Goal: Transaction & Acquisition: Purchase product/service

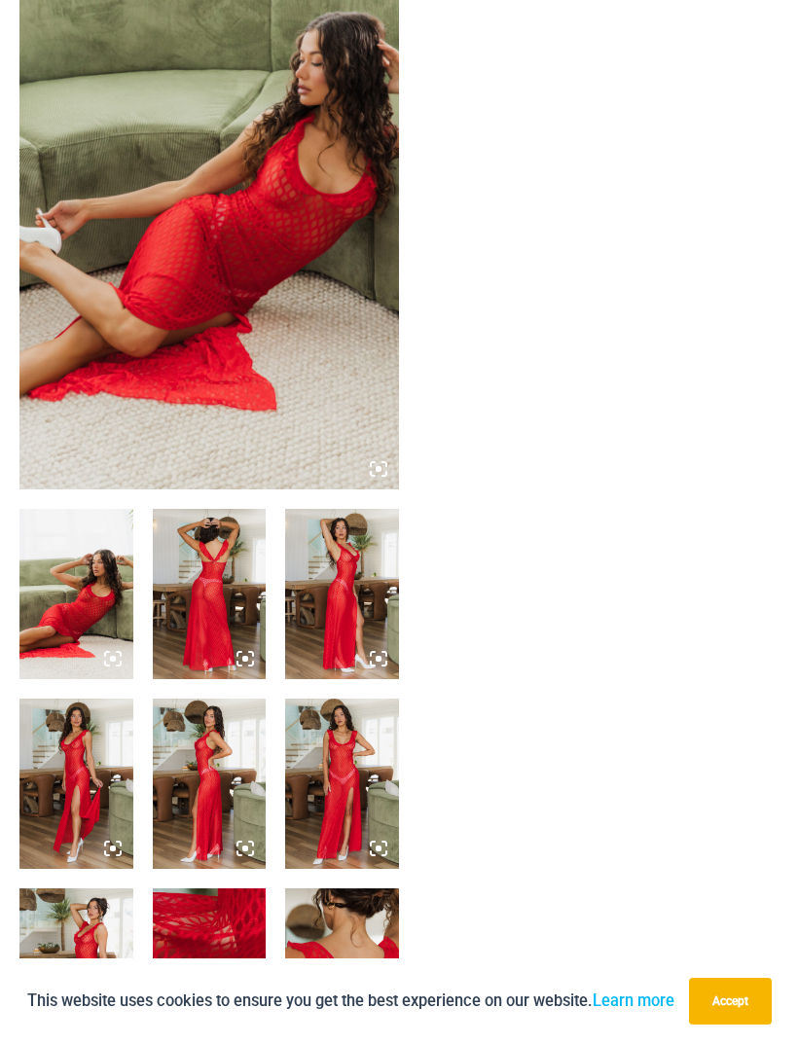
scroll to position [228, 0]
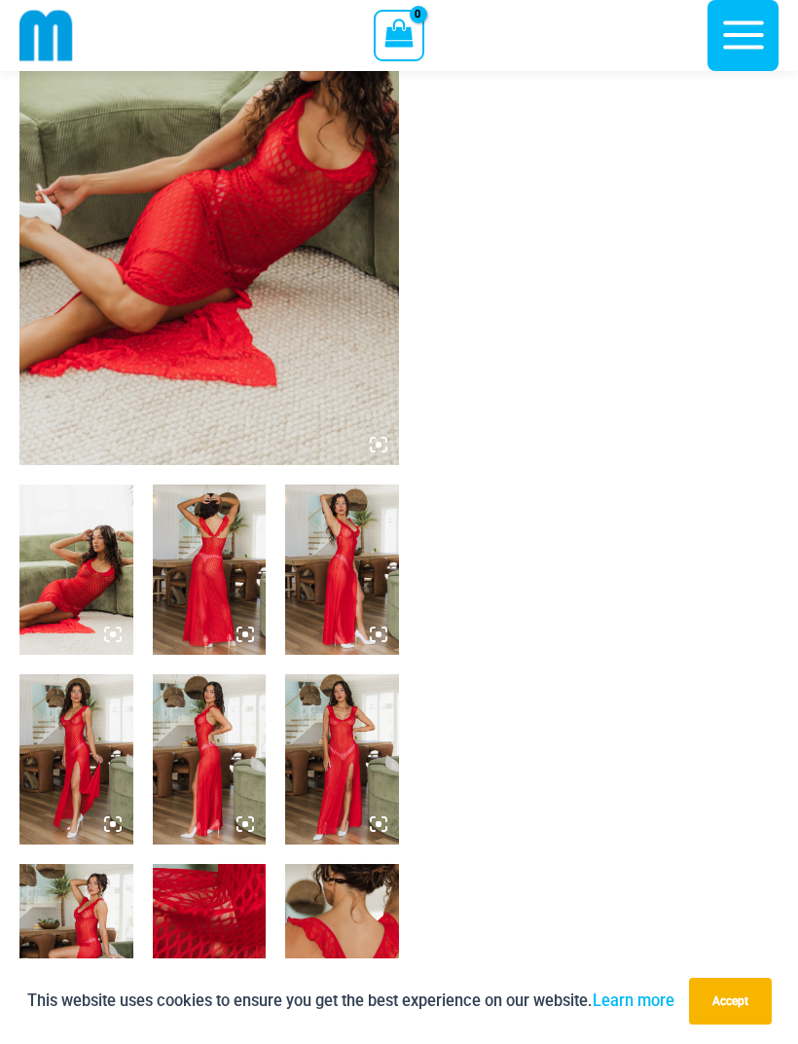
click at [93, 569] on img at bounding box center [76, 570] width 114 height 170
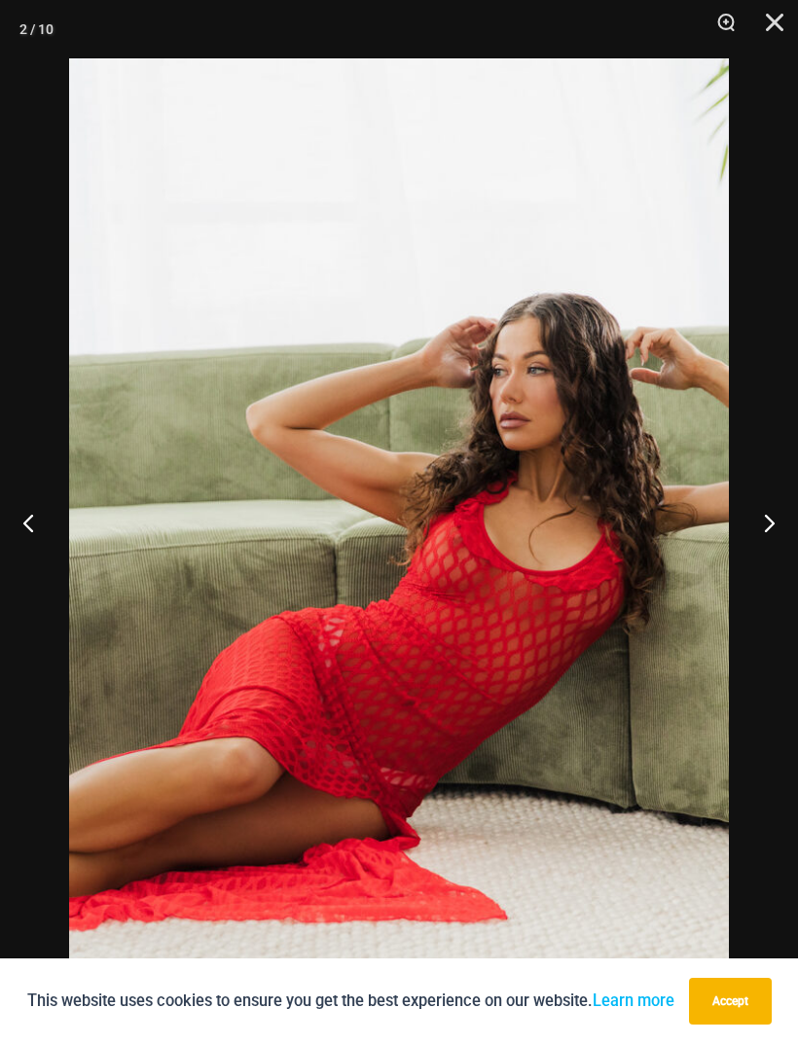
click at [773, 552] on button "Next" at bounding box center [761, 522] width 73 height 97
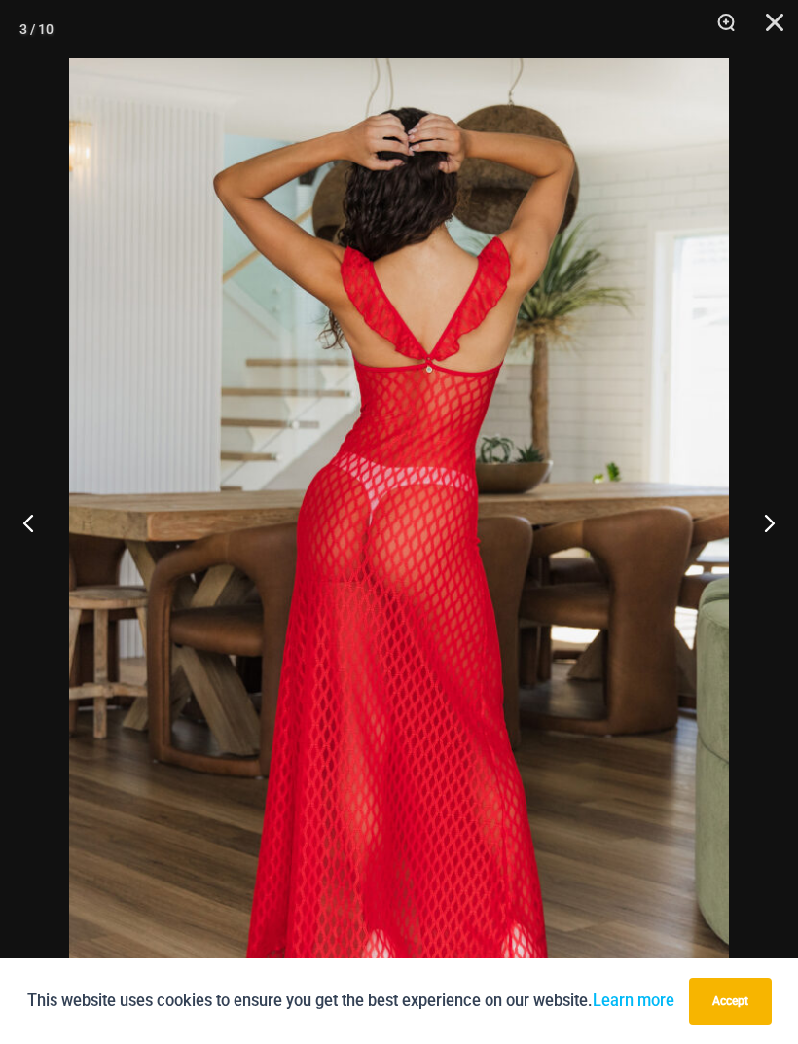
click at [757, 552] on button "Next" at bounding box center [761, 522] width 73 height 97
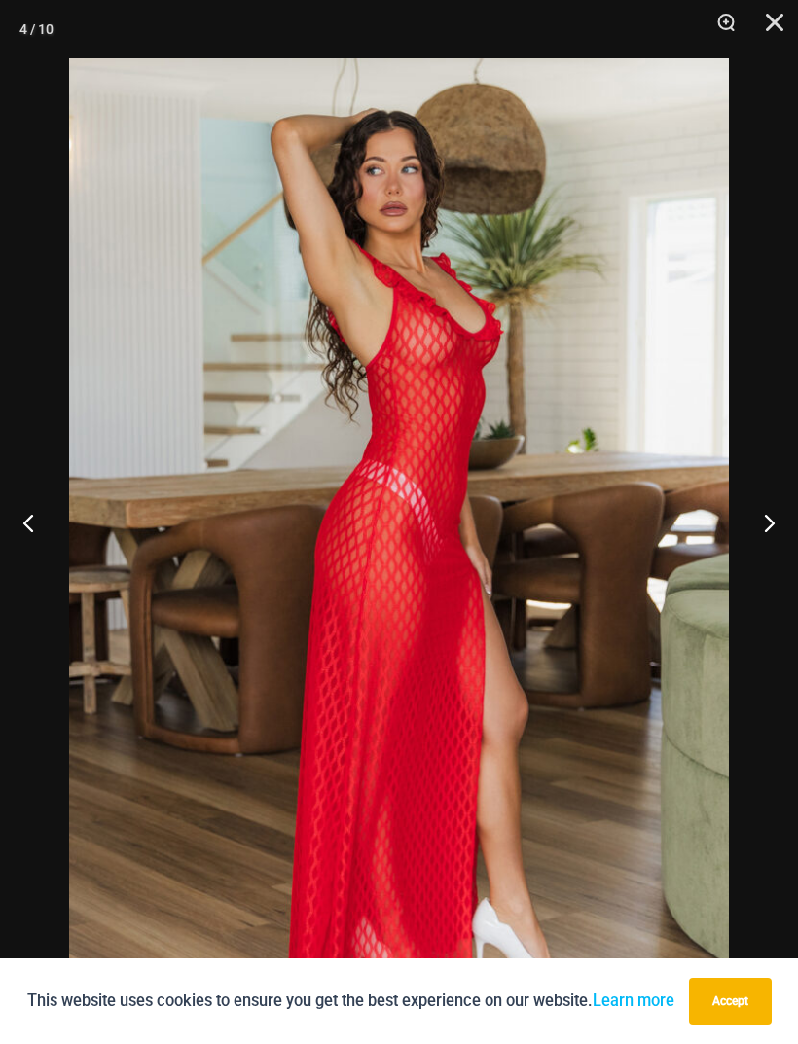
click at [761, 557] on button "Next" at bounding box center [761, 522] width 73 height 97
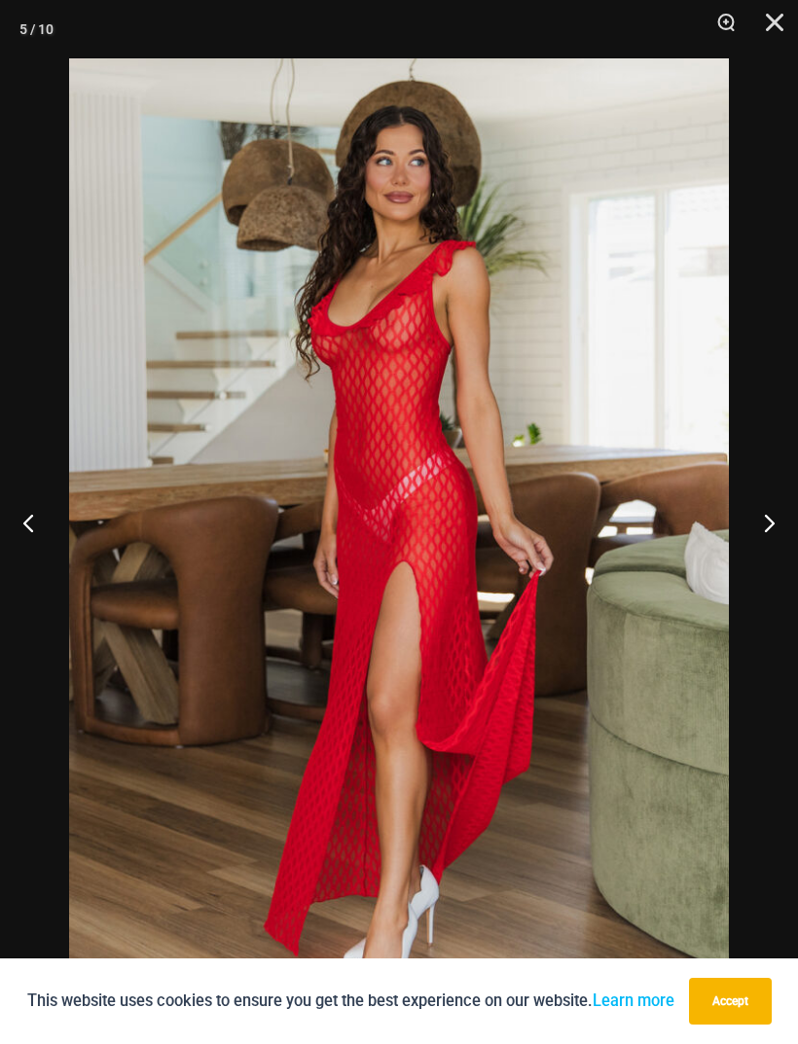
click at [767, 558] on button "Next" at bounding box center [761, 522] width 73 height 97
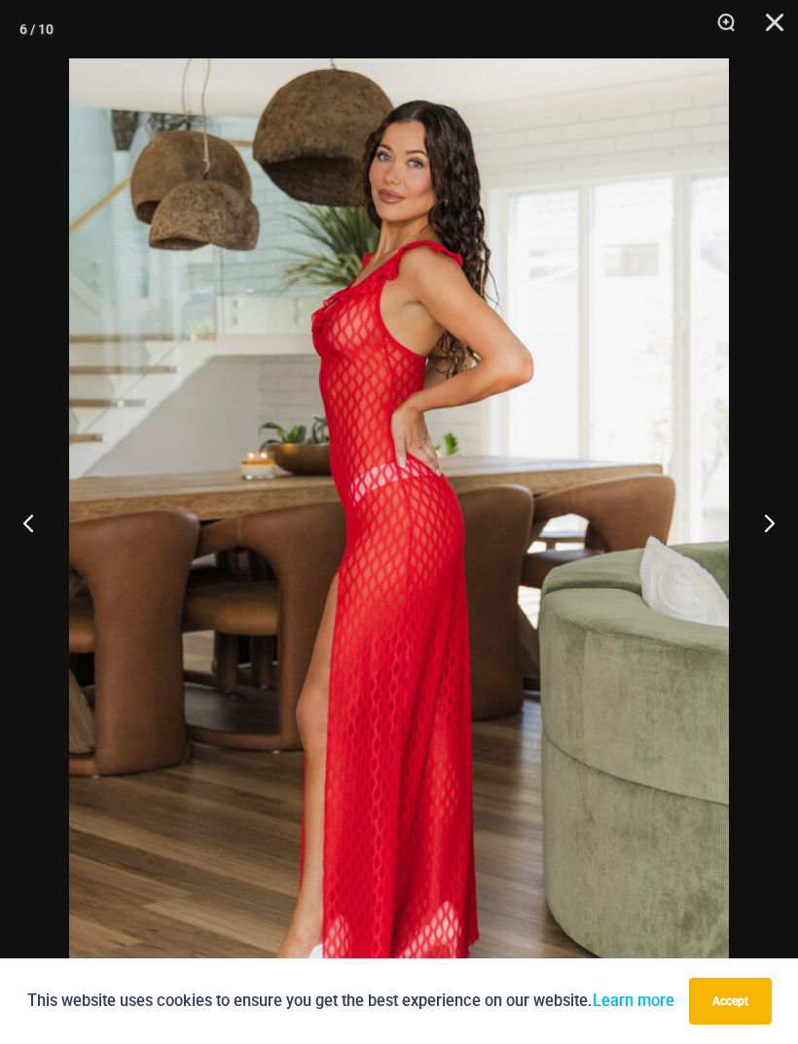
click at [763, 561] on button "Next" at bounding box center [761, 522] width 73 height 97
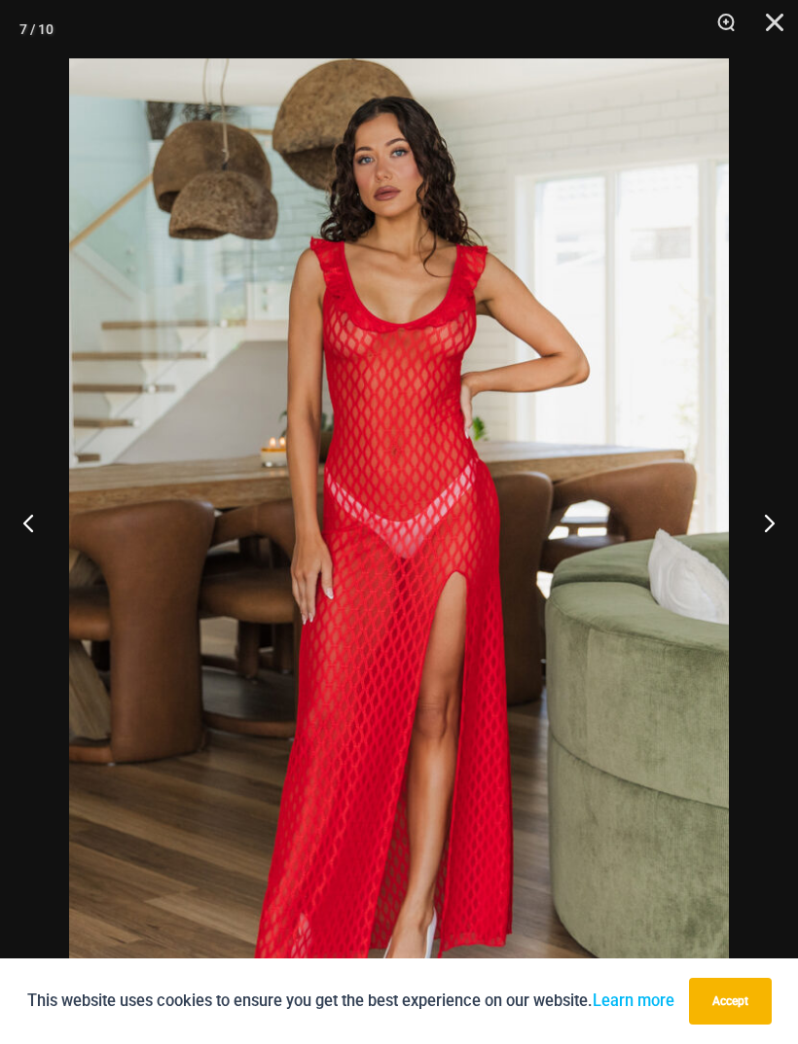
click at [778, 568] on button "Next" at bounding box center [761, 522] width 73 height 97
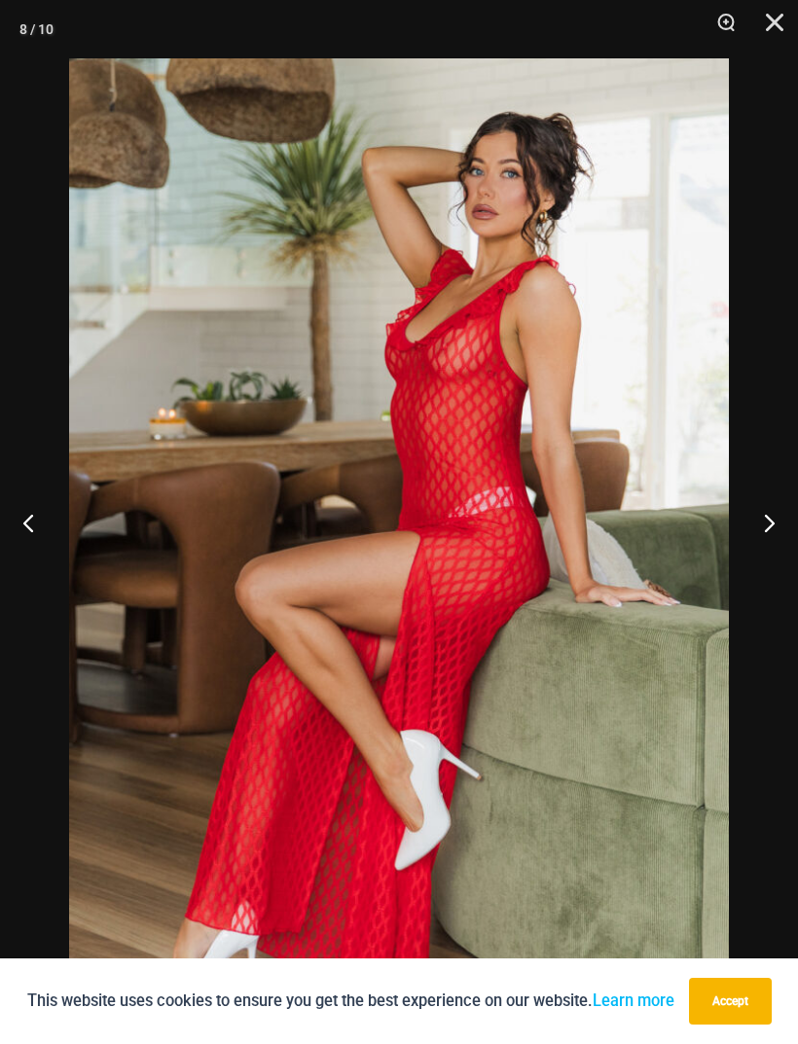
click at [750, 571] on button "Next" at bounding box center [761, 522] width 73 height 97
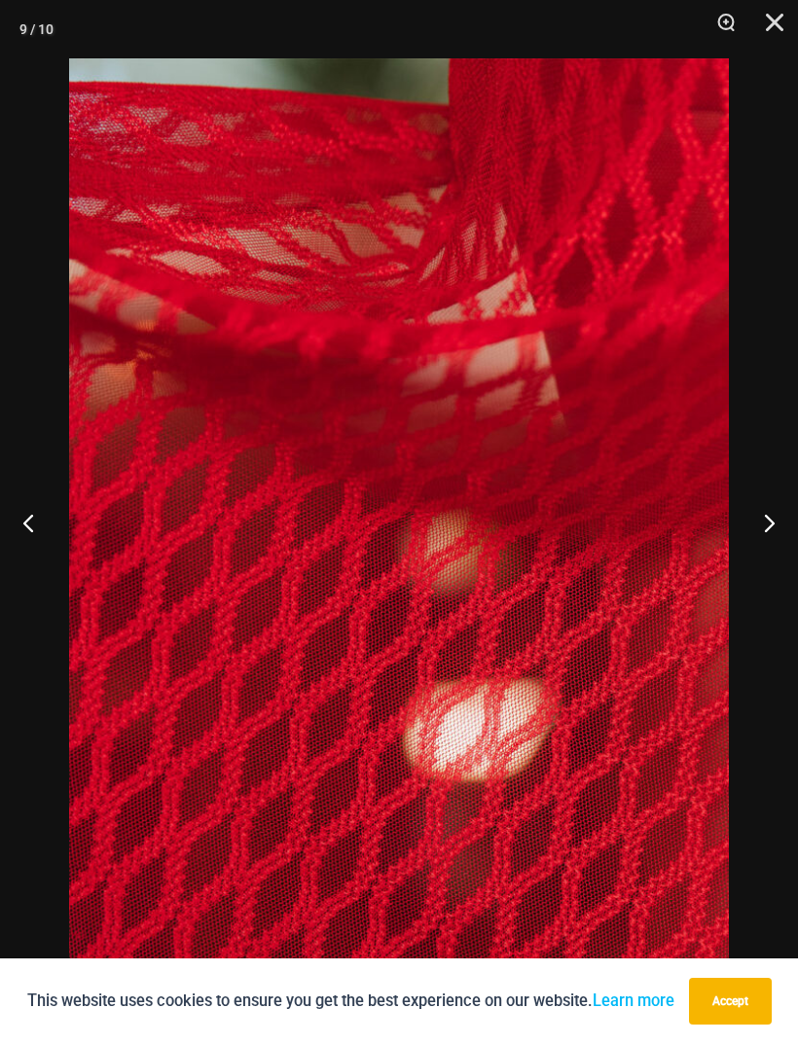
click at [761, 571] on button "Next" at bounding box center [761, 522] width 73 height 97
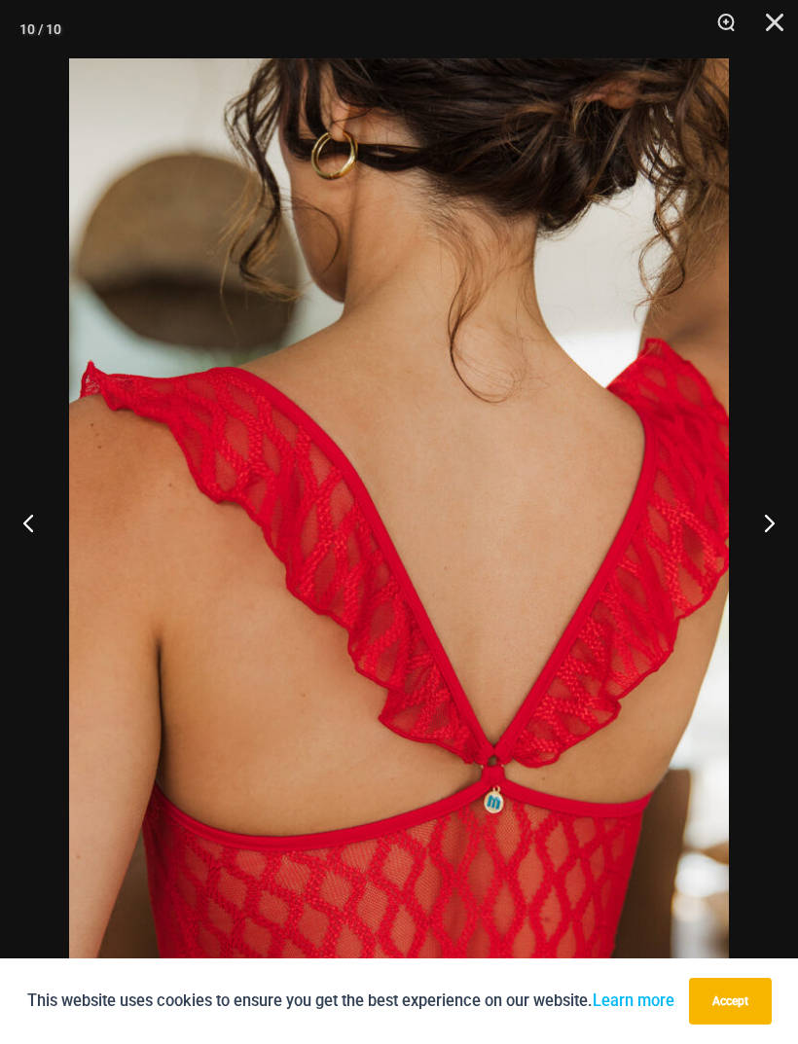
click at [754, 571] on button "Next" at bounding box center [761, 522] width 73 height 97
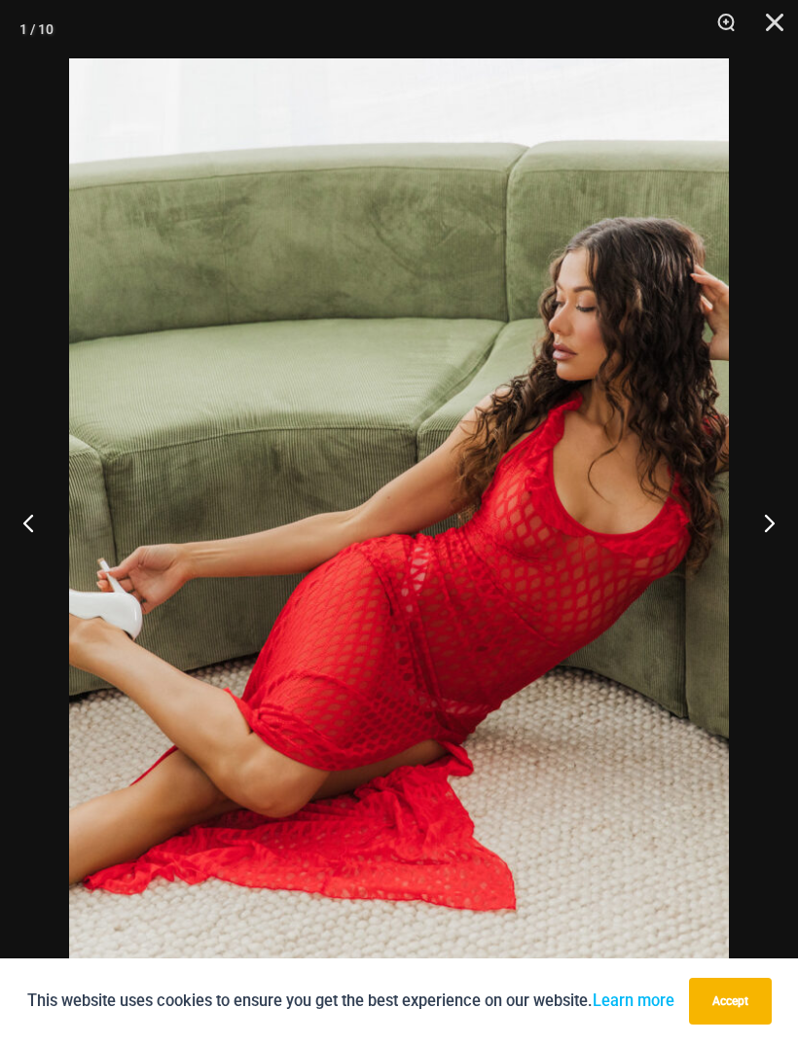
click at [760, 559] on button "Next" at bounding box center [761, 522] width 73 height 97
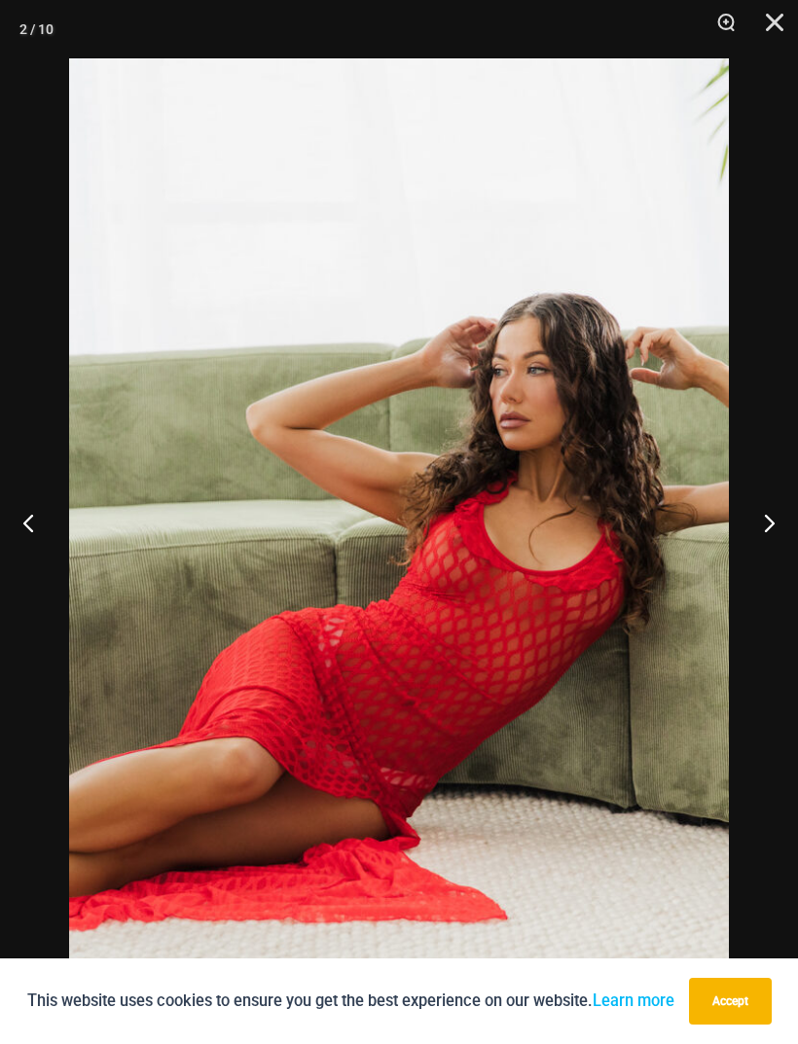
click at [758, 563] on button "Next" at bounding box center [761, 522] width 73 height 97
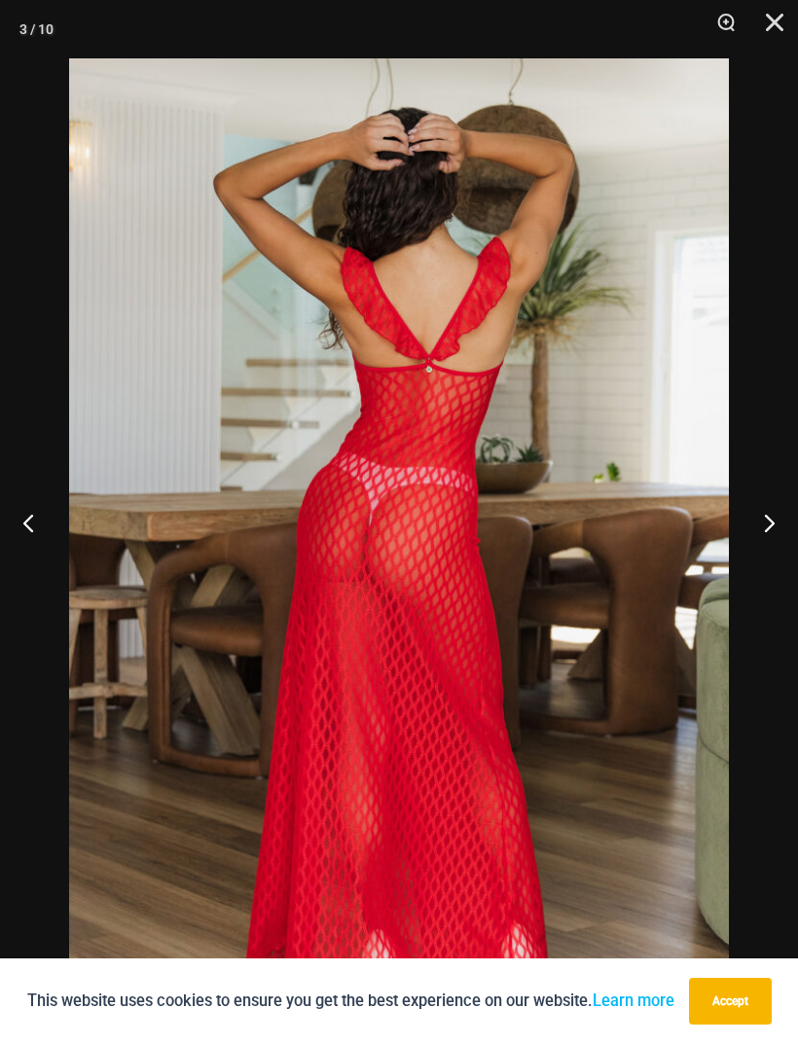
click at [759, 565] on button "Next" at bounding box center [761, 522] width 73 height 97
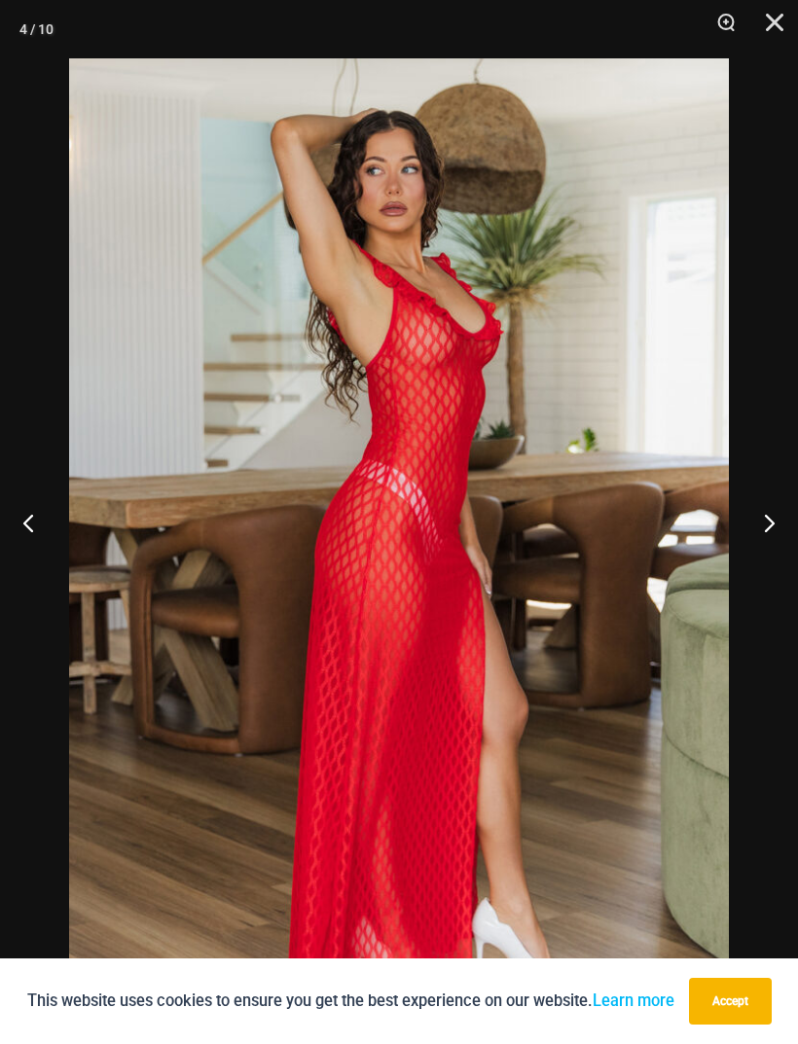
click at [771, 562] on button "Next" at bounding box center [761, 522] width 73 height 97
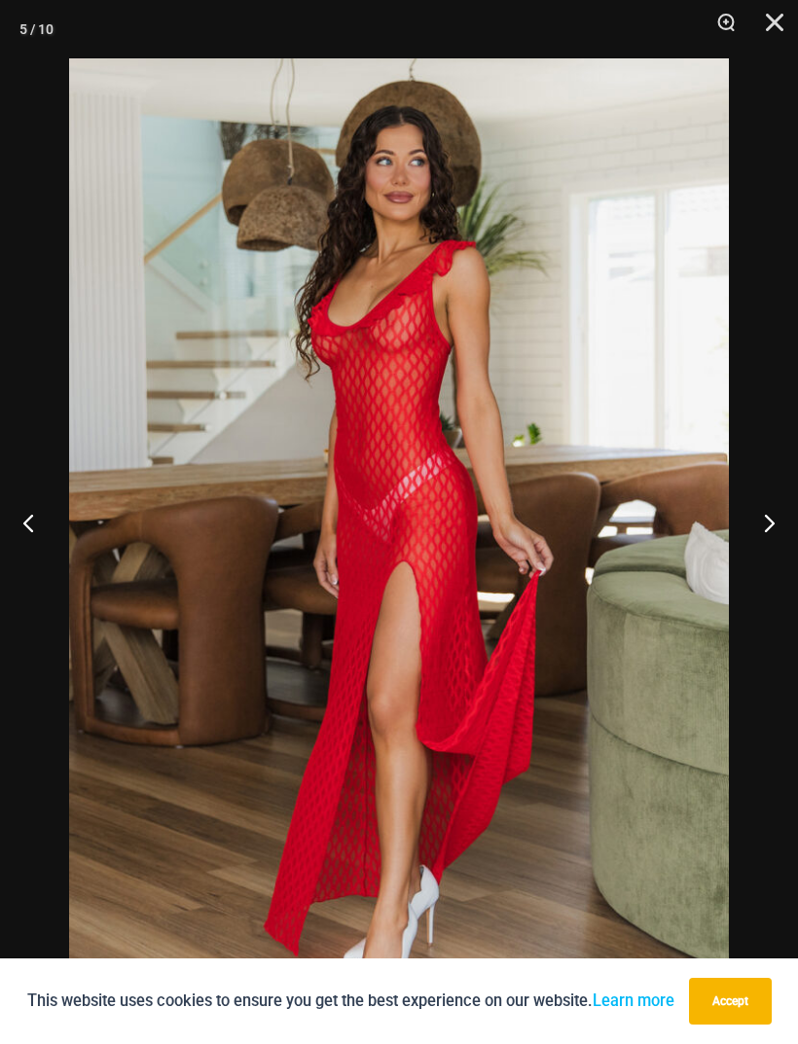
click at [767, 564] on button "Next" at bounding box center [761, 522] width 73 height 97
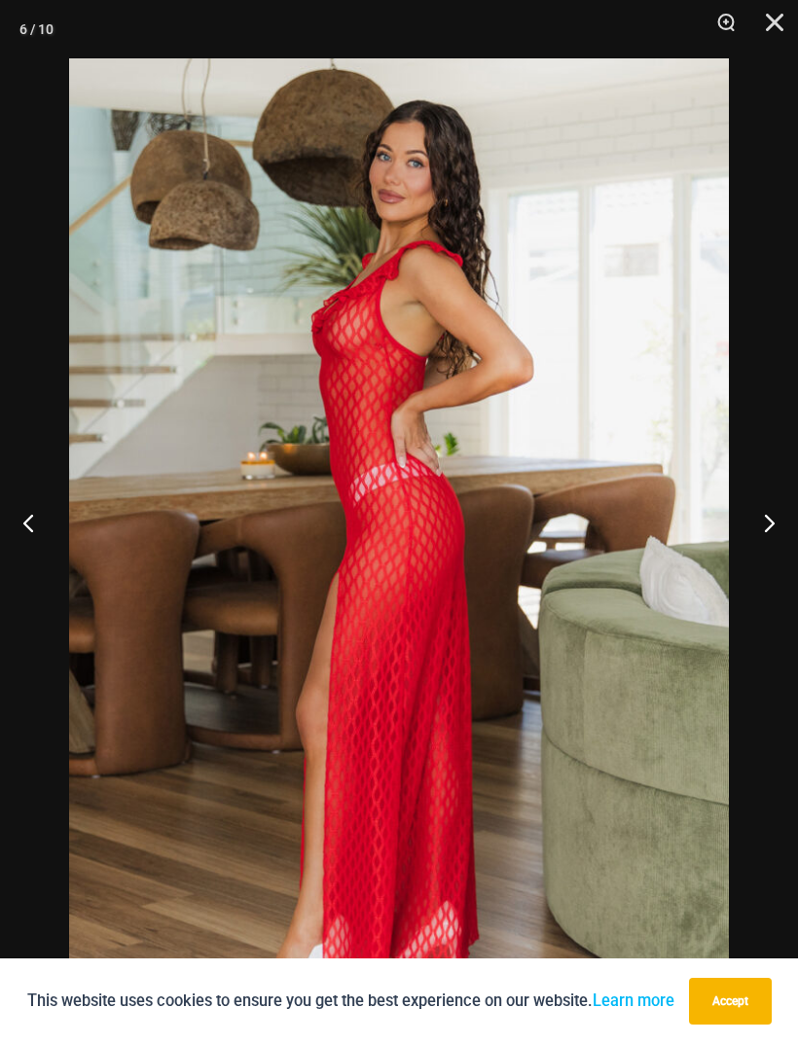
click at [761, 557] on button "Next" at bounding box center [761, 522] width 73 height 97
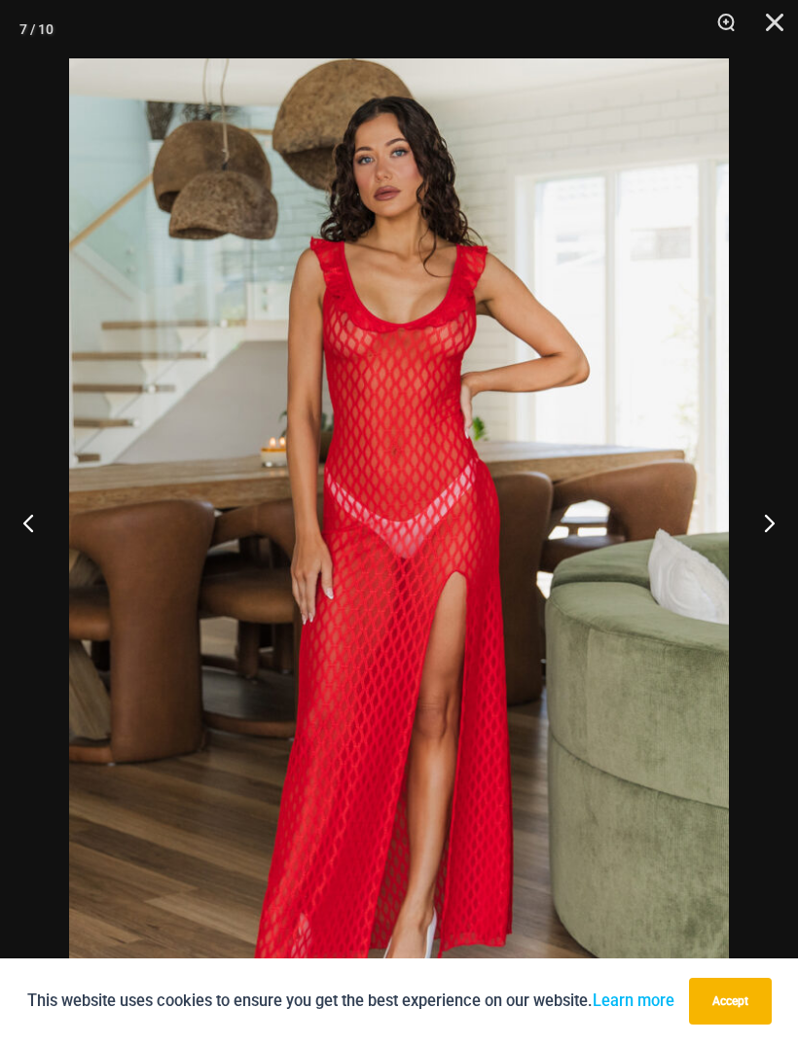
click at [761, 558] on button "Next" at bounding box center [761, 522] width 73 height 97
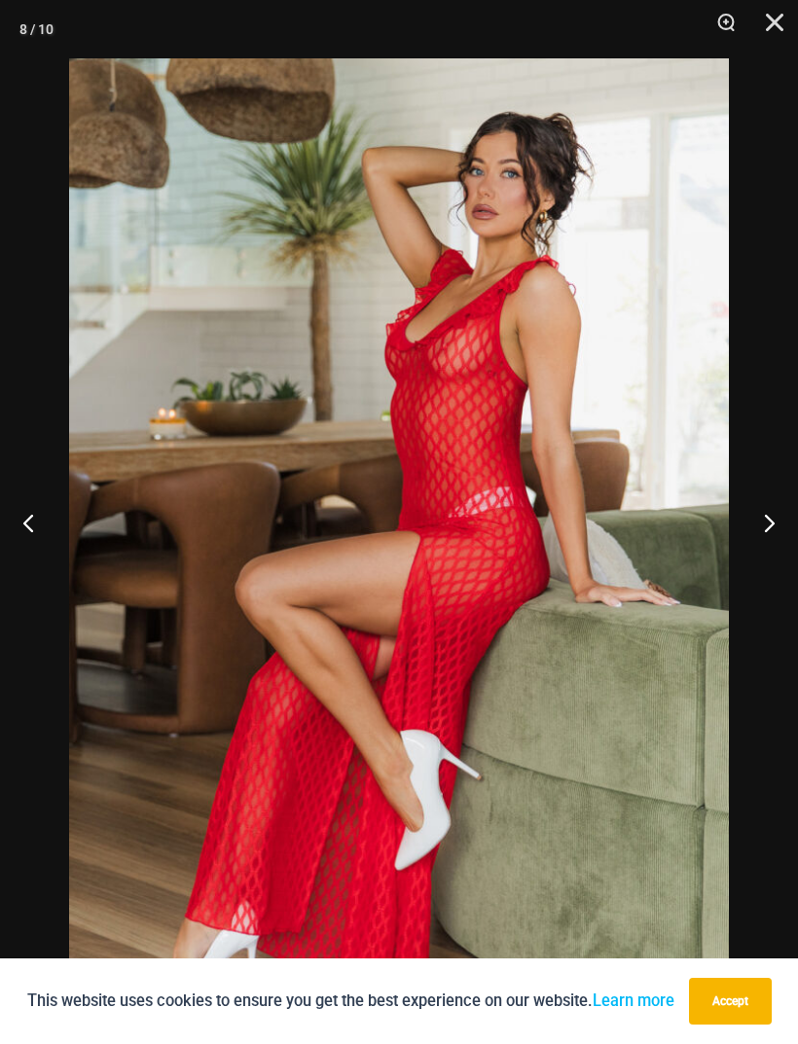
click at [780, 22] on button "Close" at bounding box center [768, 29] width 49 height 58
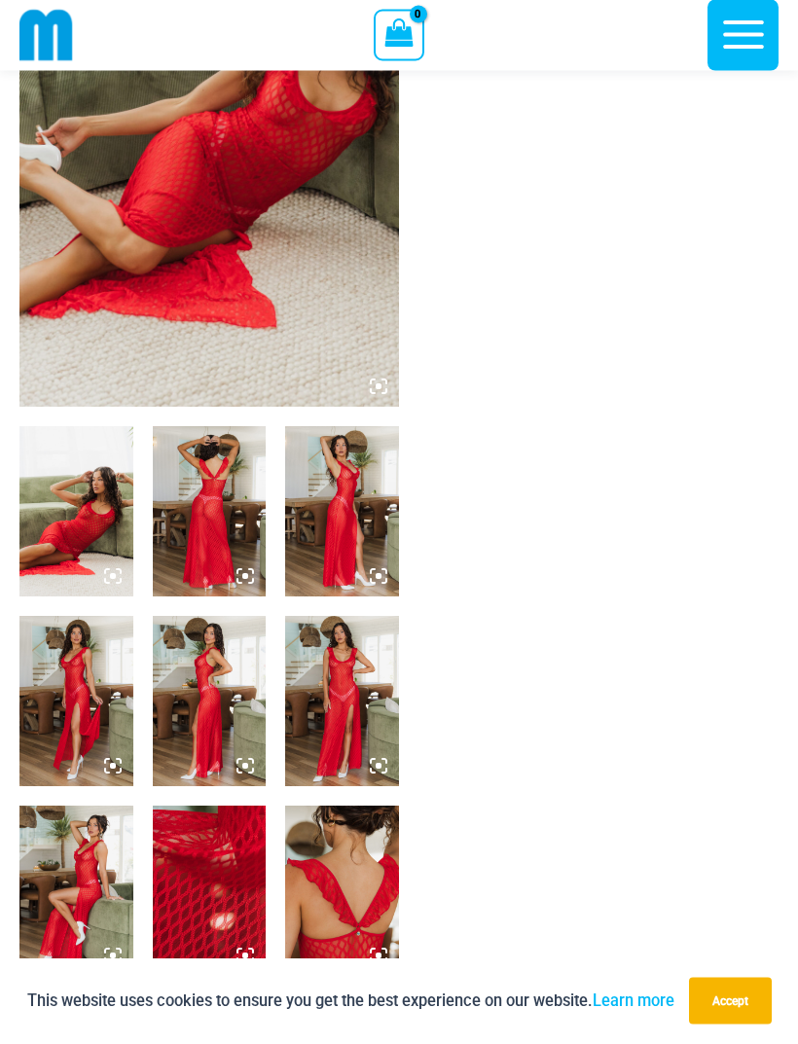
scroll to position [0, 0]
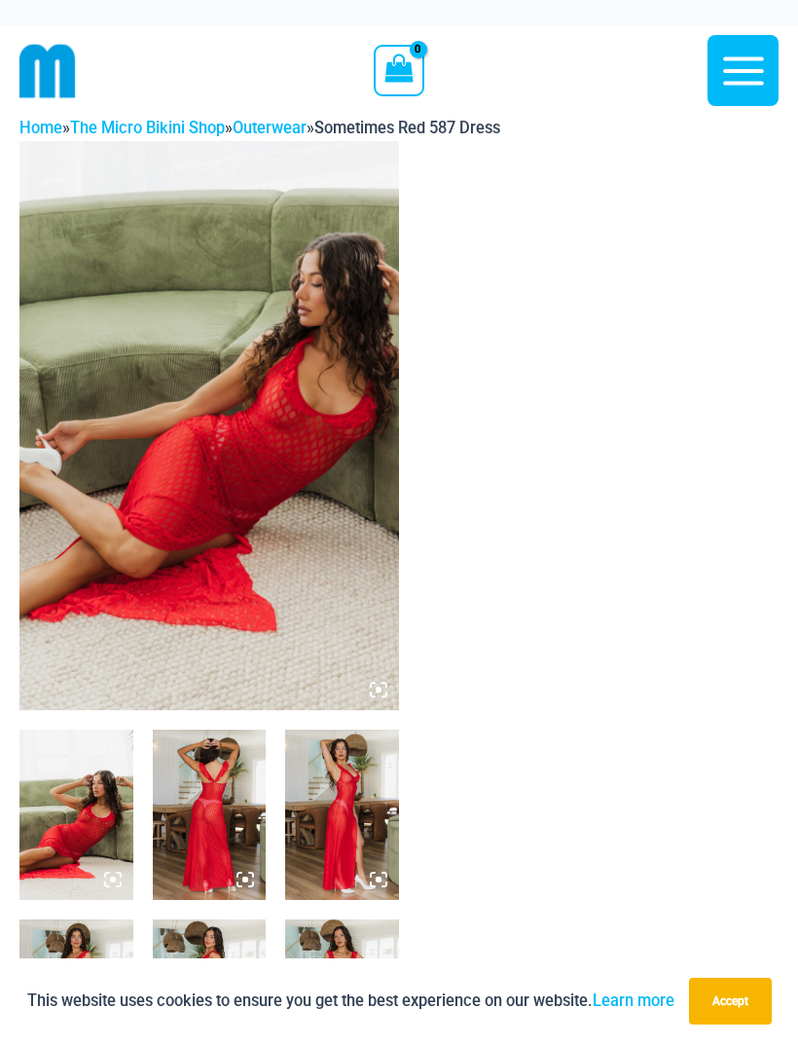
click at [292, 126] on link "Outerwear" at bounding box center [270, 128] width 74 height 18
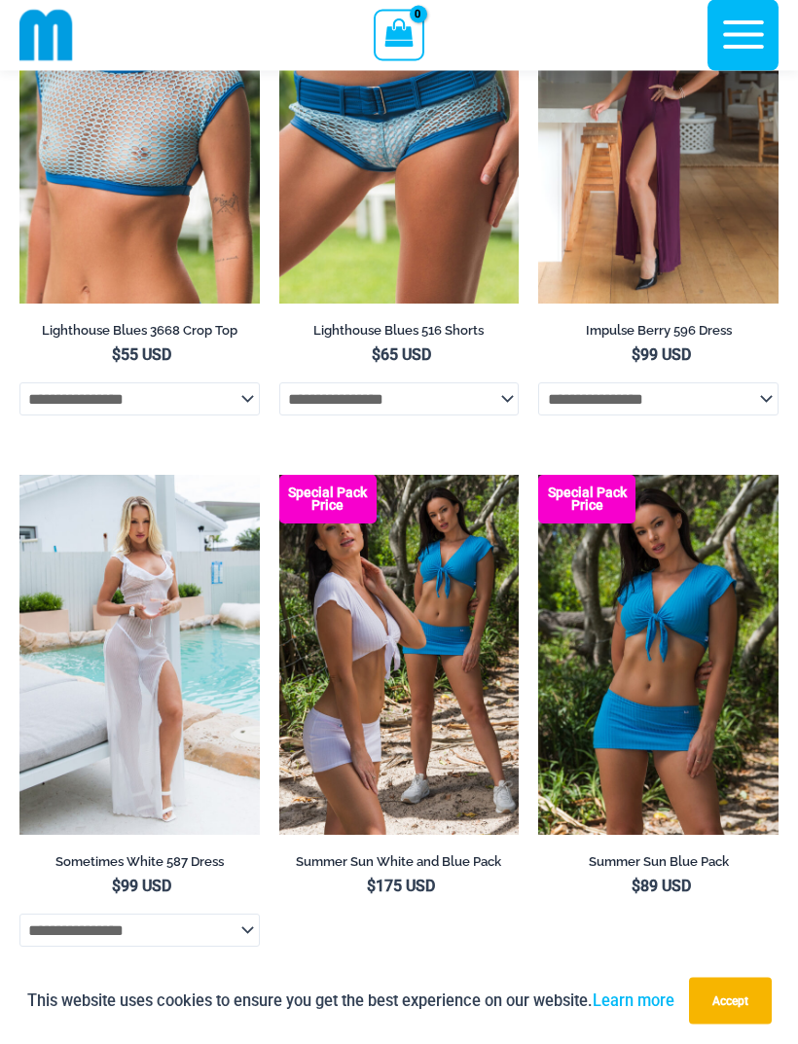
scroll to position [4063, 0]
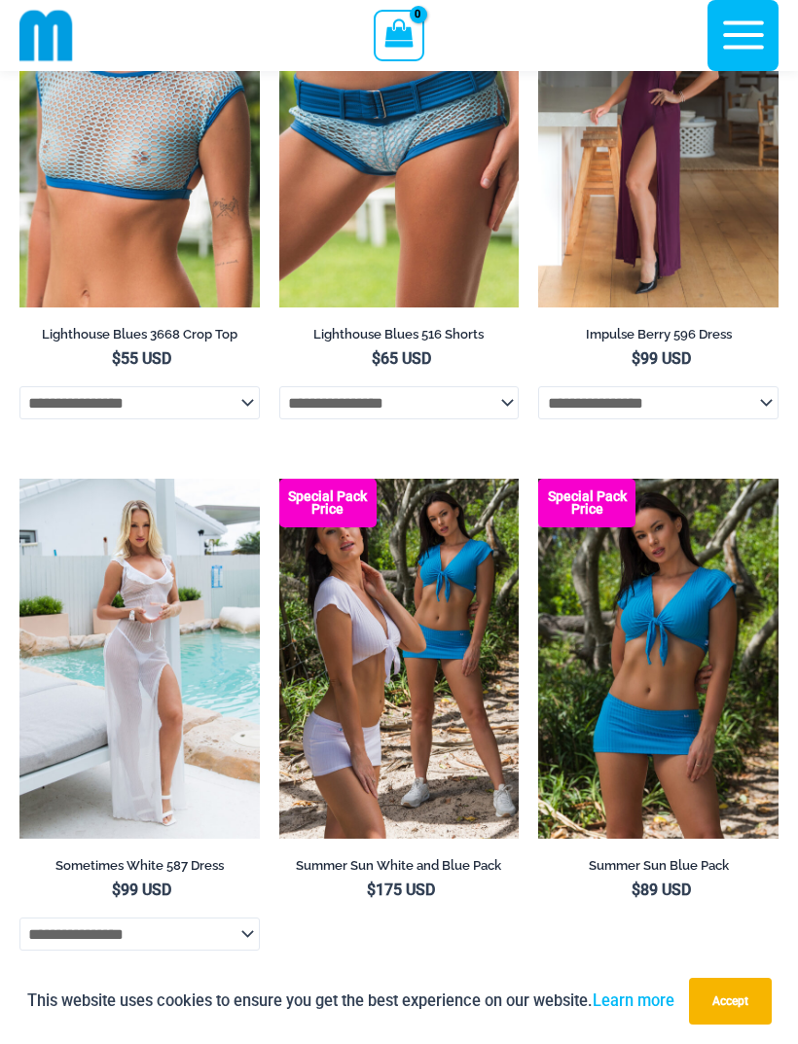
click at [19, 479] on img at bounding box center [19, 479] width 0 height 0
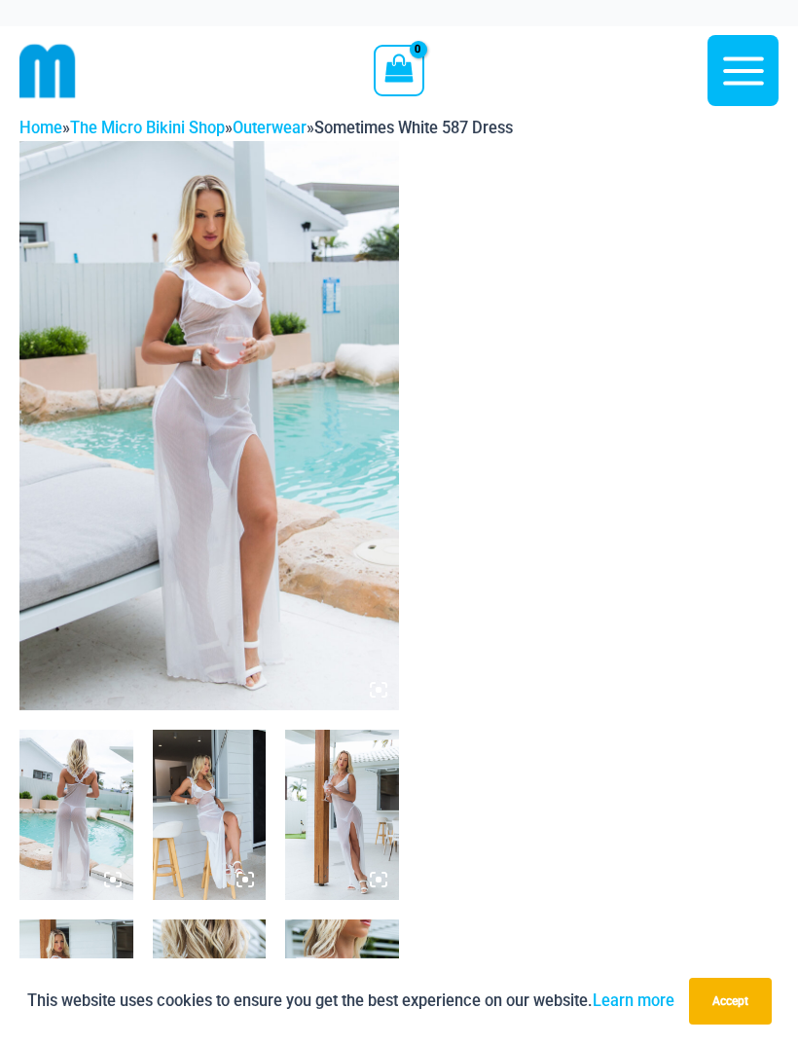
click at [103, 837] on img at bounding box center [76, 815] width 114 height 170
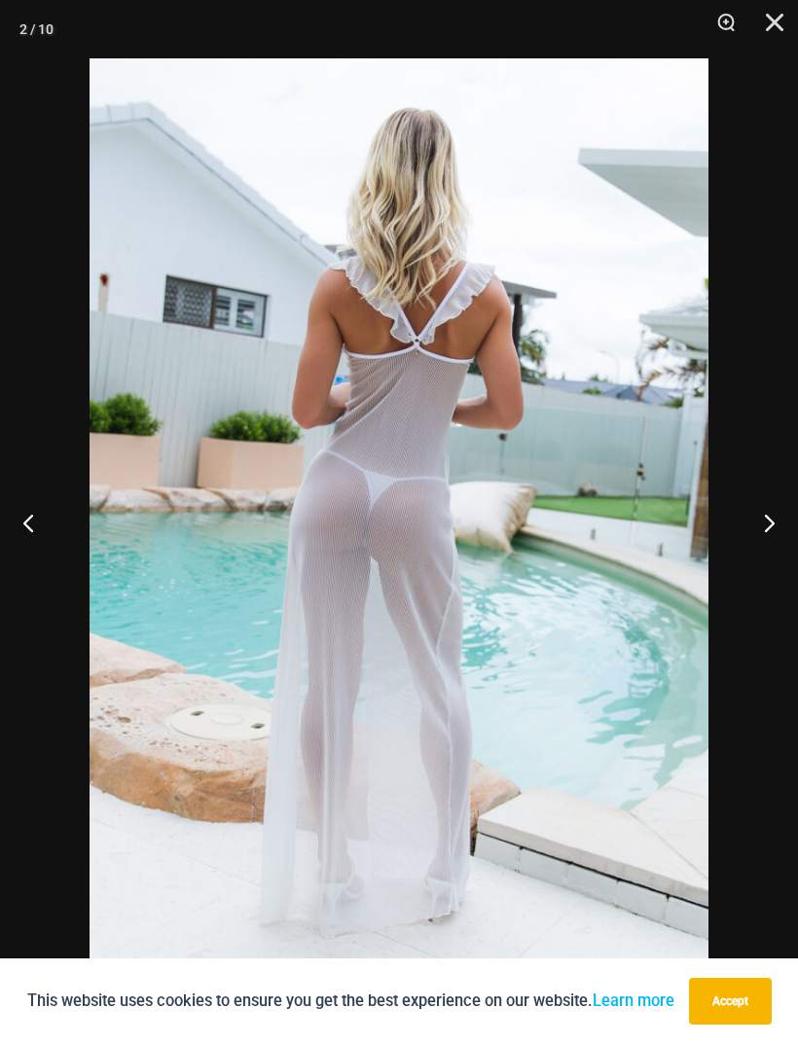
click at [758, 522] on button "Next" at bounding box center [761, 522] width 73 height 97
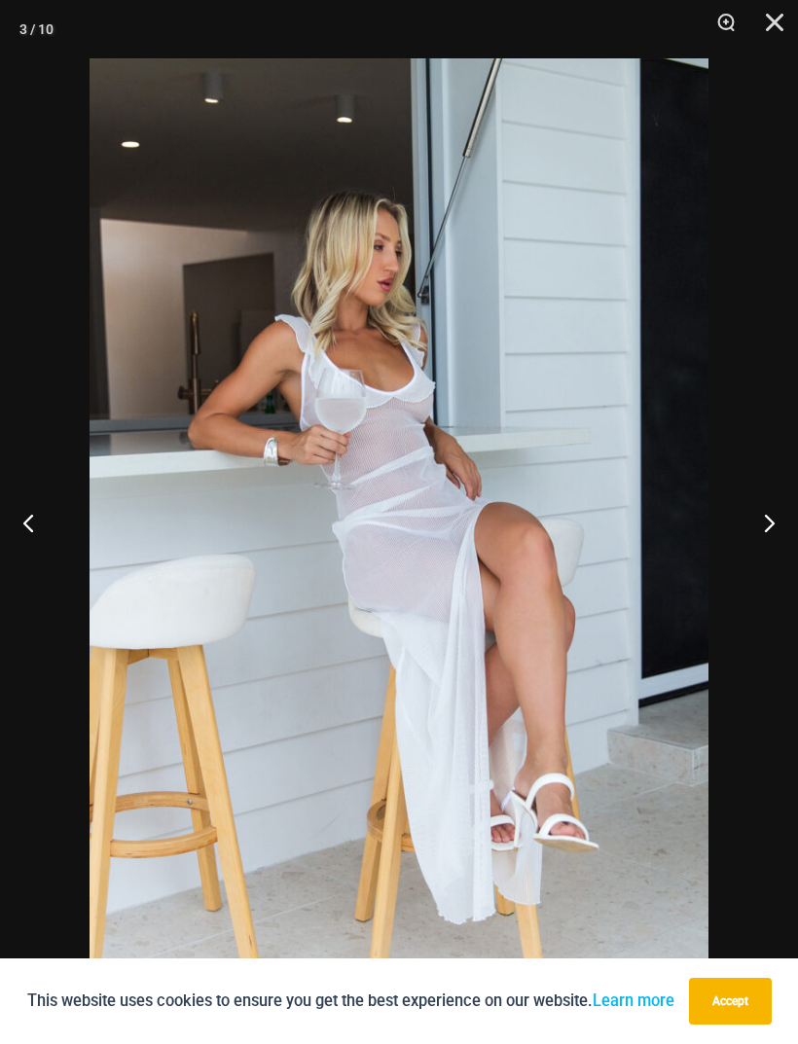
click at [775, 504] on button "Next" at bounding box center [761, 522] width 73 height 97
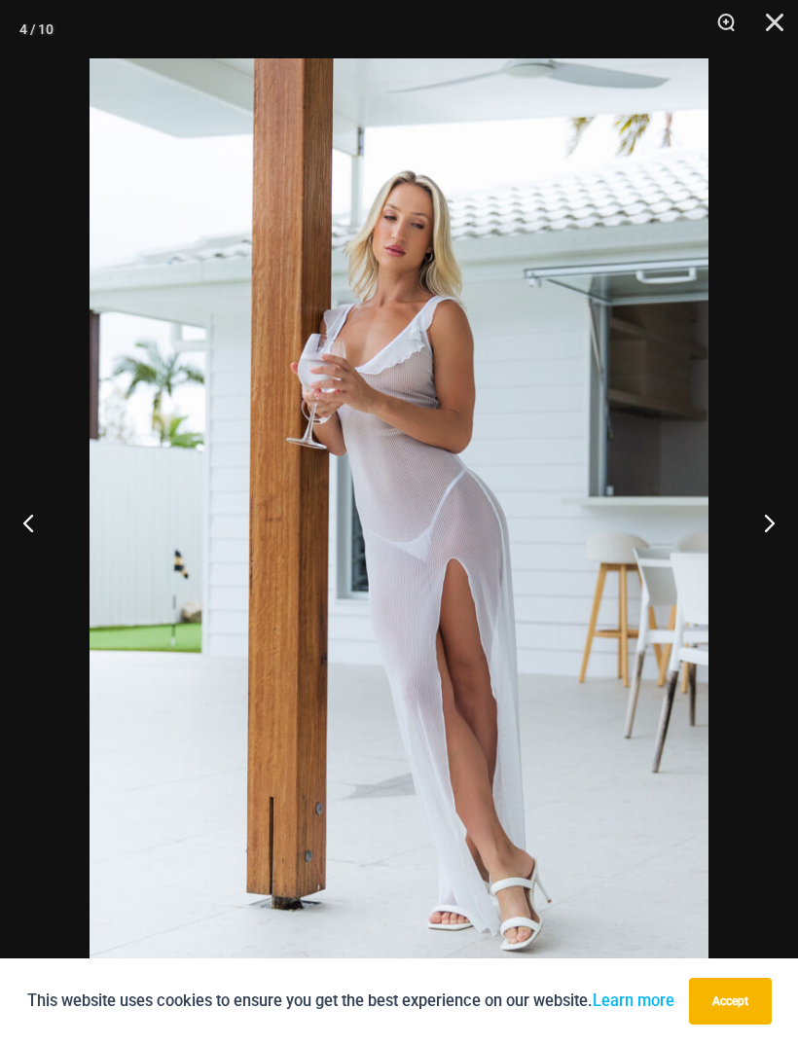
click at [774, 513] on button "Next" at bounding box center [761, 522] width 73 height 97
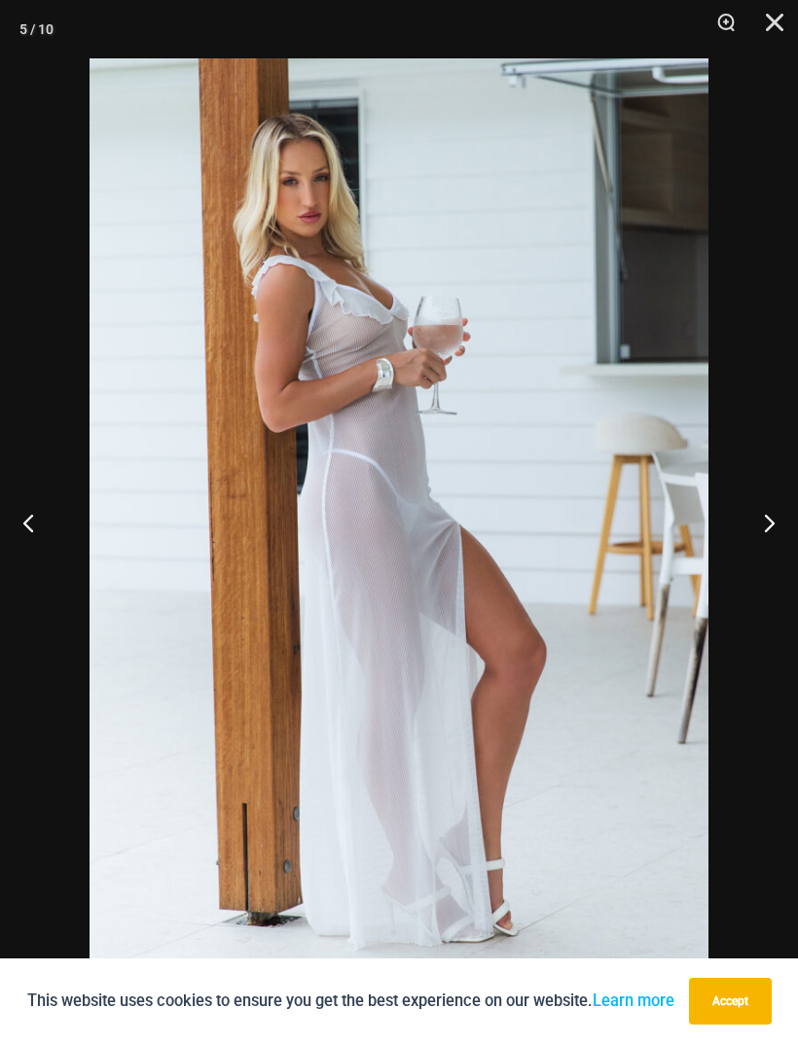
click at [773, 518] on button "Next" at bounding box center [761, 522] width 73 height 97
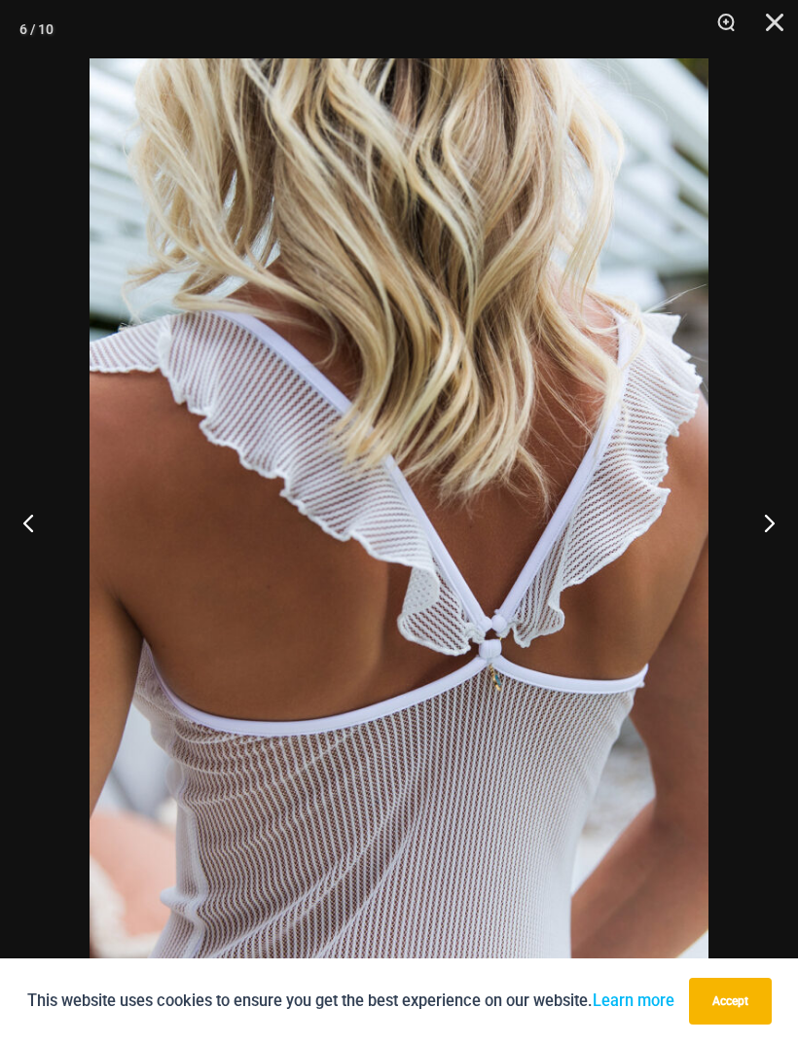
click at [775, 510] on button "Next" at bounding box center [761, 522] width 73 height 97
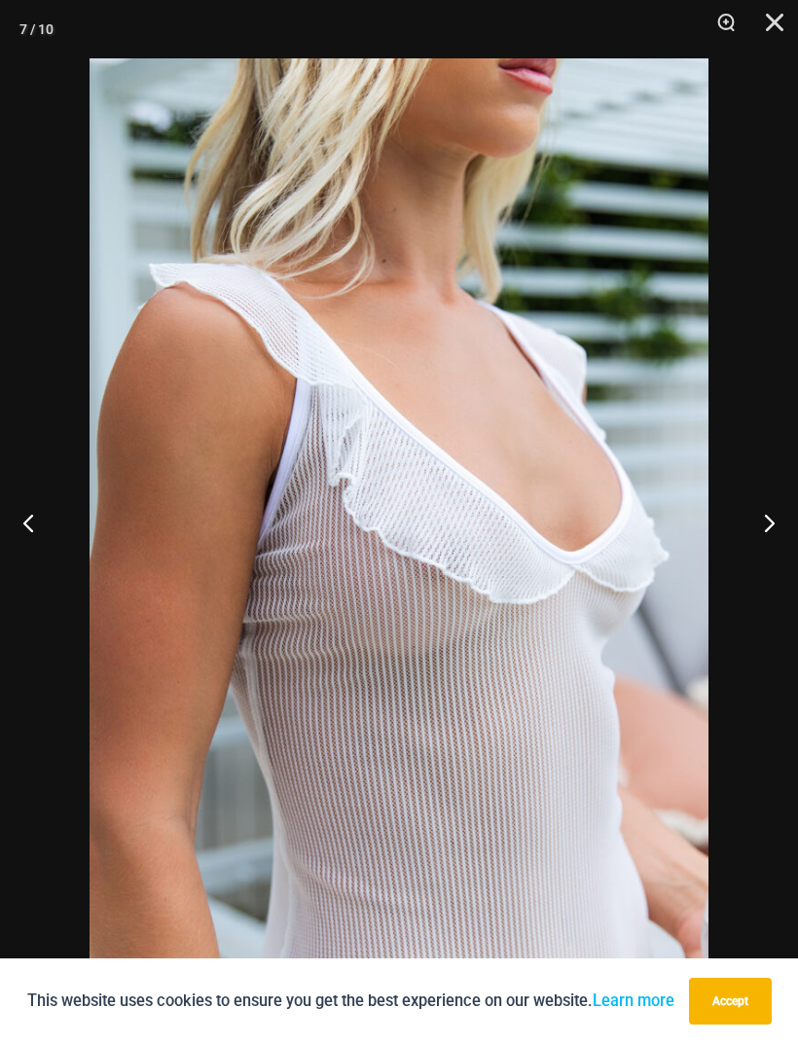
click at [772, 501] on button "Next" at bounding box center [761, 522] width 73 height 97
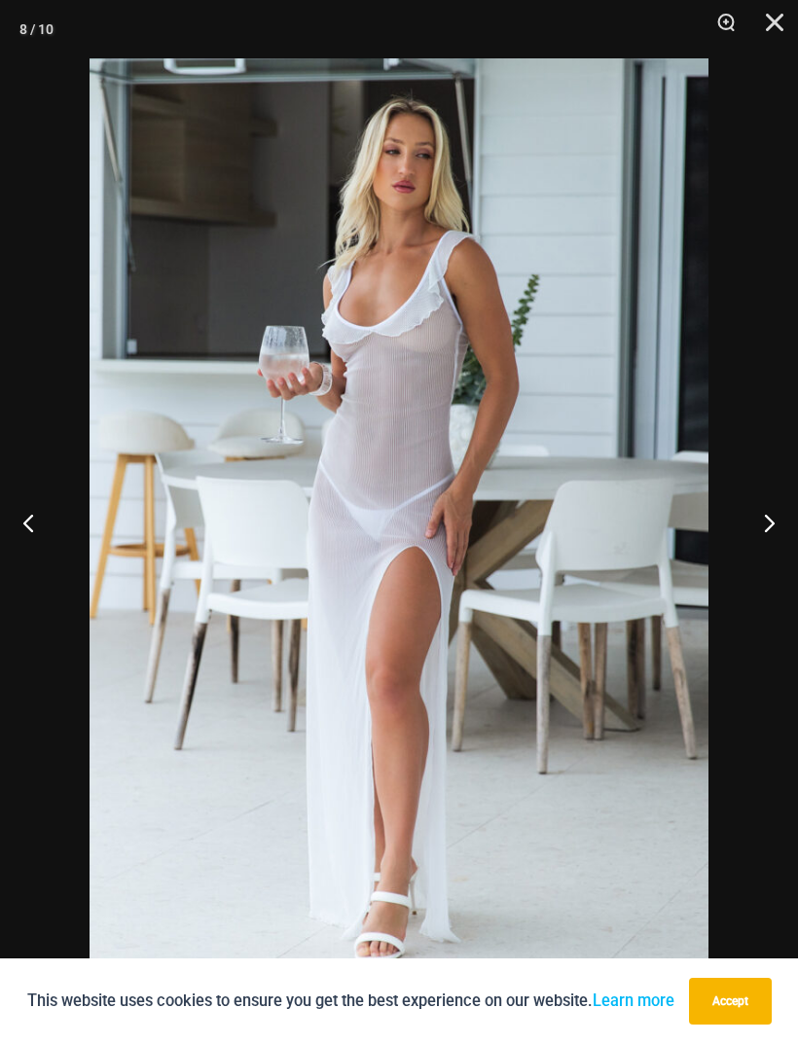
click at [765, 506] on button "Next" at bounding box center [761, 522] width 73 height 97
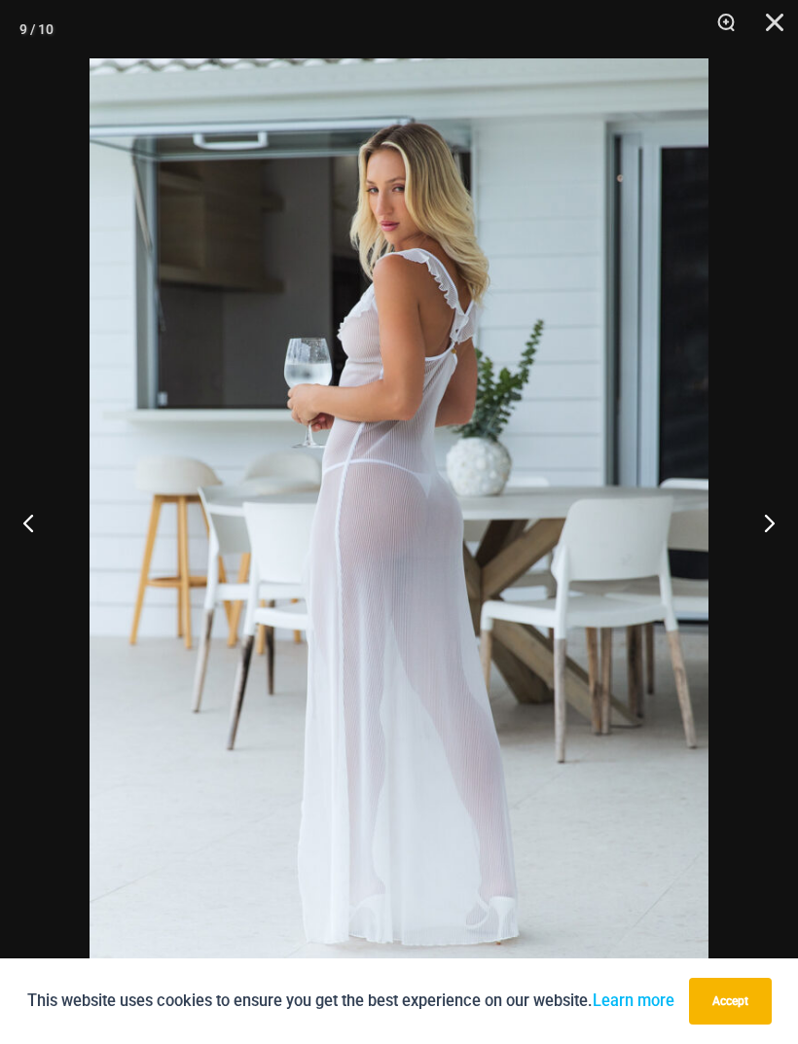
click at [764, 504] on button "Next" at bounding box center [761, 522] width 73 height 97
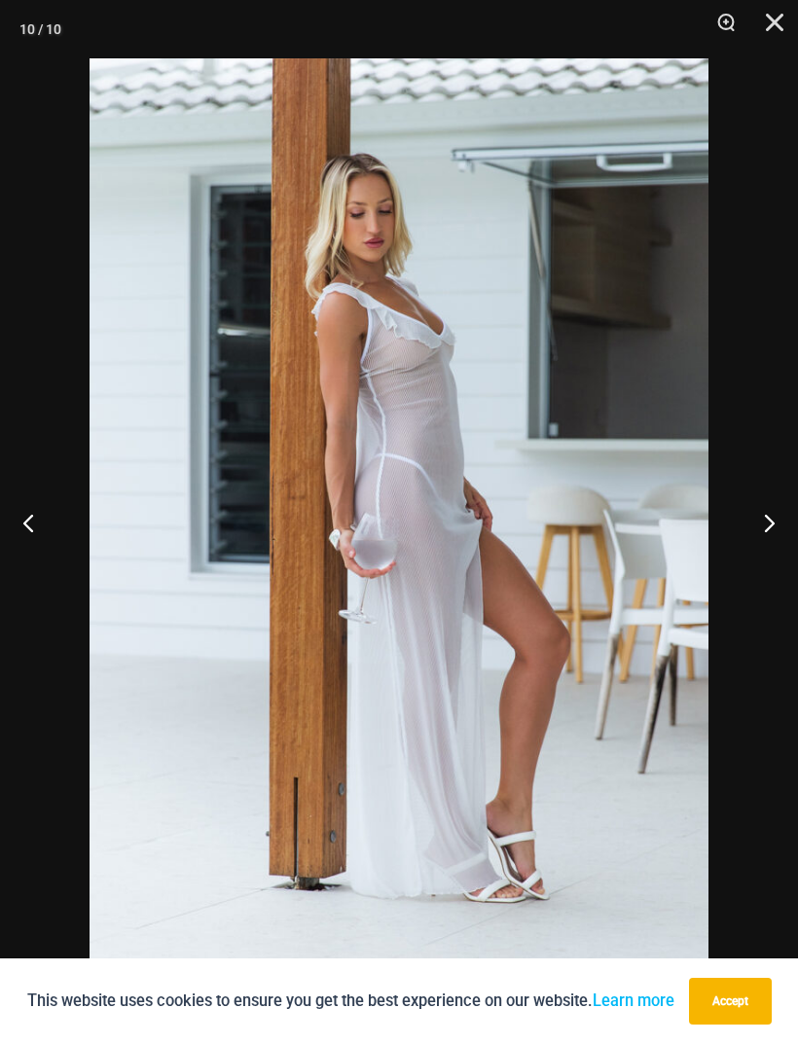
click at [762, 523] on button "Next" at bounding box center [761, 522] width 73 height 97
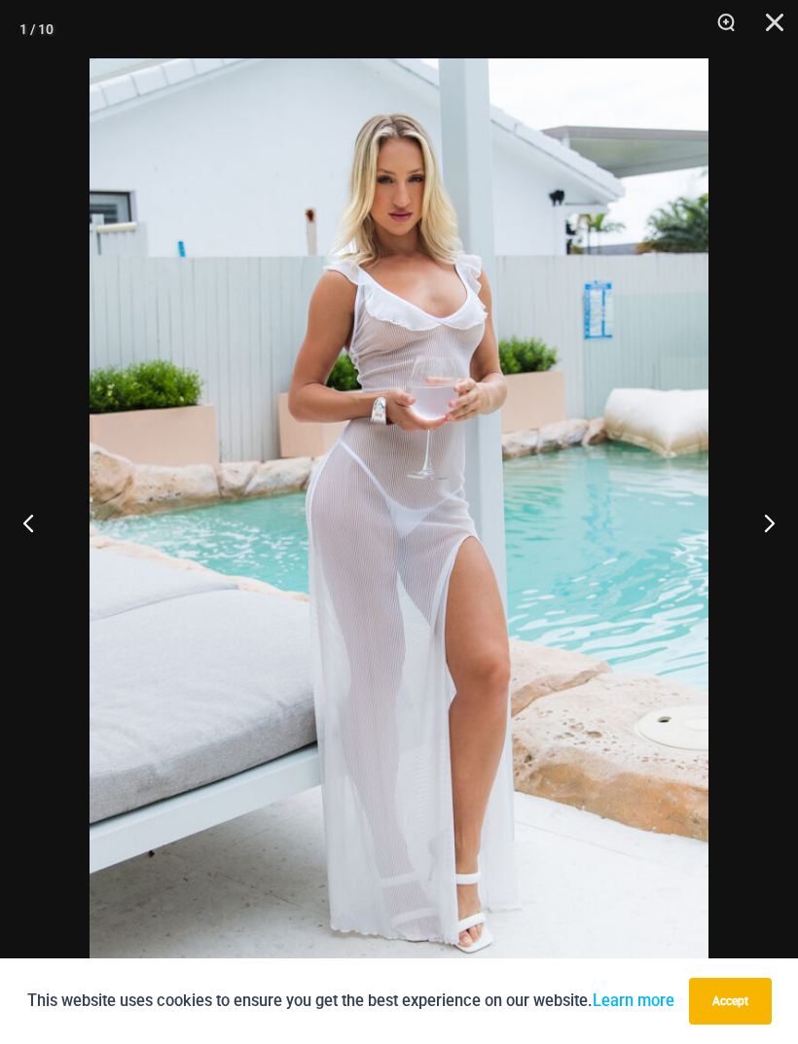
click at [773, 29] on button "Close" at bounding box center [768, 29] width 49 height 58
